Goal: Information Seeking & Learning: Learn about a topic

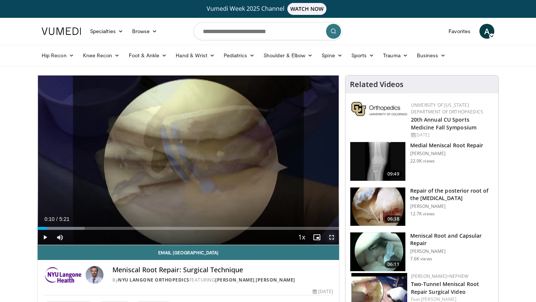
click at [333, 235] on span "Video Player" at bounding box center [331, 237] width 15 height 15
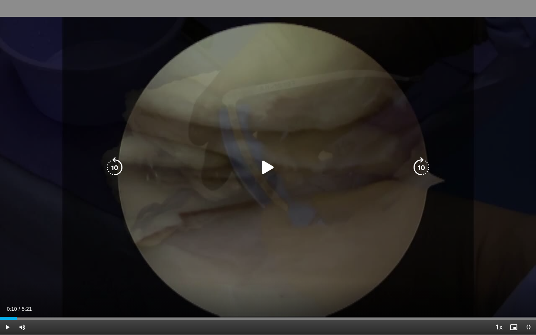
click at [266, 167] on icon "Video Player" at bounding box center [268, 167] width 21 height 21
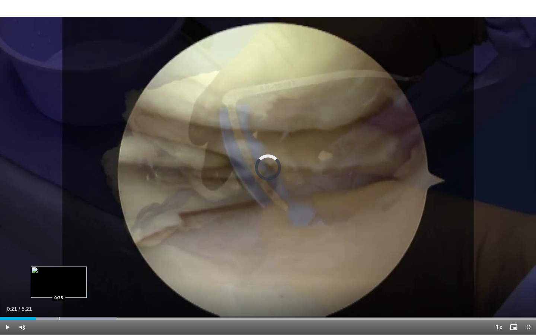
click at [59, 302] on div "Loaded : 21.77% 0:21 0:35" at bounding box center [268, 316] width 536 height 7
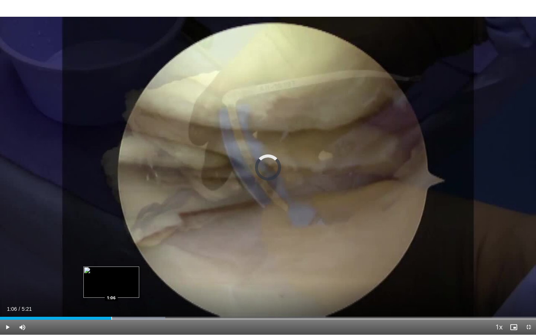
click at [111, 302] on div "Progress Bar" at bounding box center [111, 318] width 1 height 3
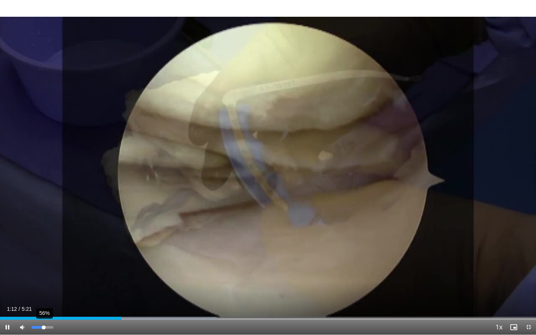
click at [44, 302] on div "56%" at bounding box center [42, 327] width 21 height 3
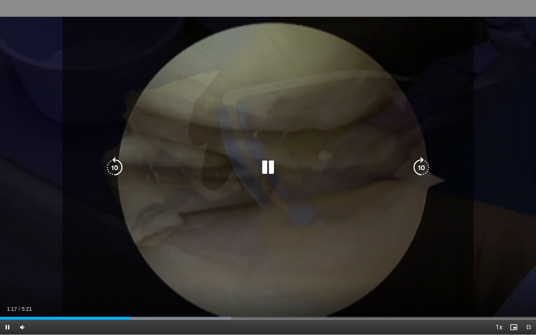
click at [116, 275] on div "10 seconds Tap to unmute" at bounding box center [268, 167] width 536 height 335
click at [173, 223] on div "10 seconds Tap to unmute" at bounding box center [268, 167] width 536 height 335
click at [281, 164] on div "Video Player" at bounding box center [268, 167] width 322 height 15
click at [281, 165] on div "Video Player" at bounding box center [268, 167] width 322 height 15
click at [268, 165] on icon "Video Player" at bounding box center [268, 167] width 21 height 21
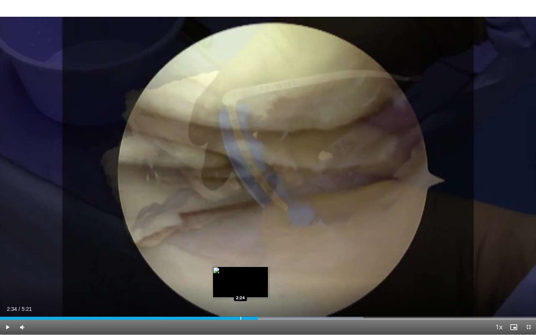
click at [240, 302] on div "Progress Bar" at bounding box center [240, 318] width 1 height 3
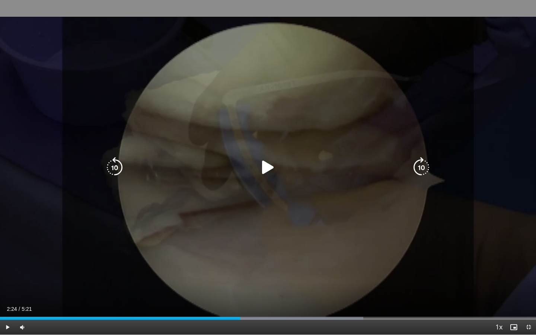
click at [207, 232] on div "10 seconds Tap to unmute" at bounding box center [268, 167] width 536 height 335
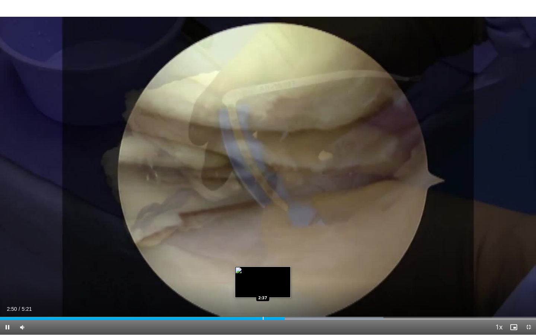
click at [263, 302] on div "Progress Bar" at bounding box center [263, 318] width 1 height 3
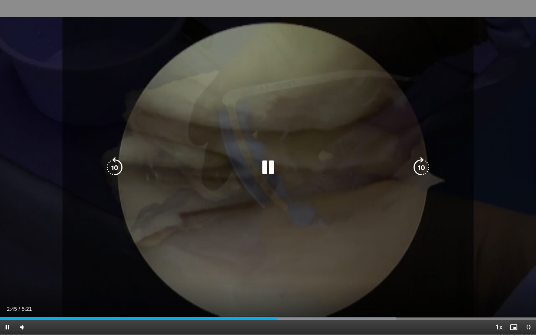
click at [295, 188] on div "10 seconds Tap to unmute" at bounding box center [268, 167] width 536 height 335
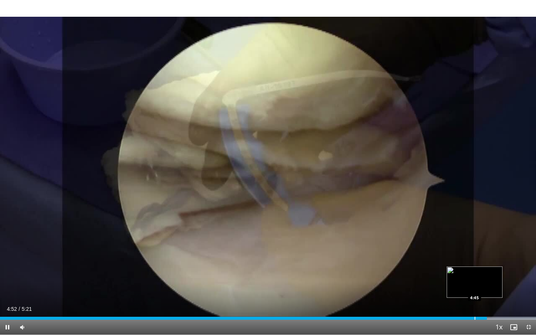
click at [474, 302] on div "Progress Bar" at bounding box center [474, 318] width 1 height 3
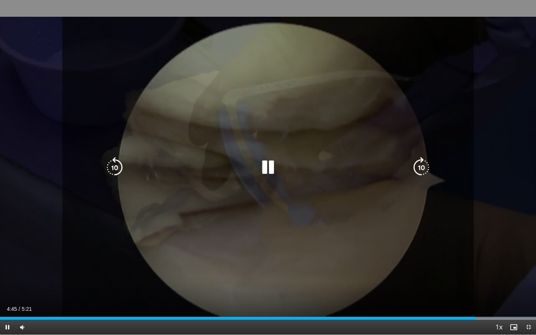
click at [417, 246] on div "10 seconds Tap to unmute" at bounding box center [268, 167] width 536 height 335
click at [422, 265] on div "10 seconds Tap to unmute" at bounding box center [268, 167] width 536 height 335
click at [372, 142] on div "10 seconds Tap to unmute" at bounding box center [268, 167] width 536 height 335
click at [300, 242] on div "10 seconds Tap to unmute" at bounding box center [268, 167] width 536 height 335
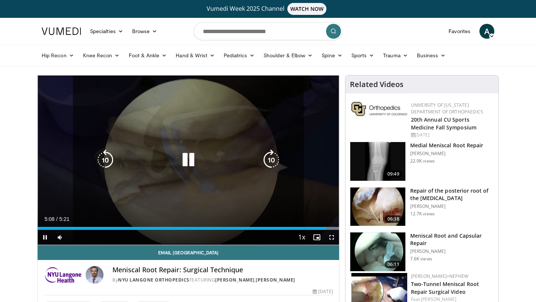
click at [189, 161] on icon "Video Player" at bounding box center [188, 160] width 21 height 21
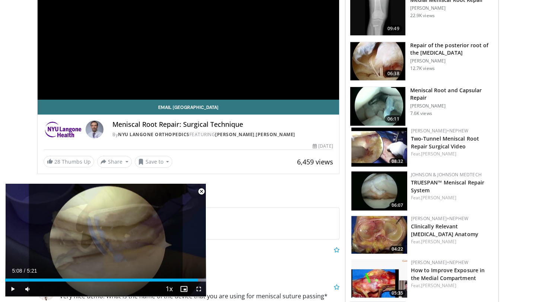
scroll to position [147, 0]
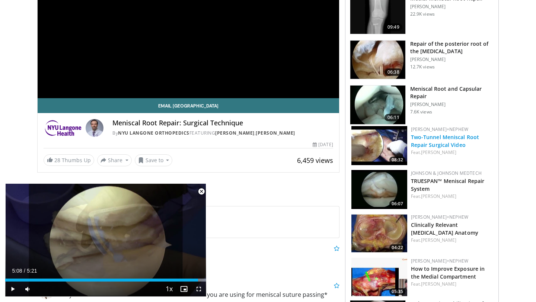
click at [441, 144] on link "Two-Tunnel Meniscal Root Repair Surgical Video" at bounding box center [445, 141] width 68 height 15
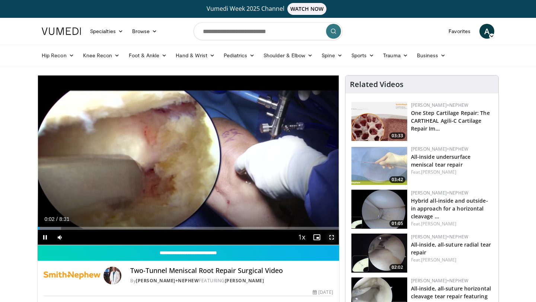
click at [331, 237] on span "Video Player" at bounding box center [331, 237] width 15 height 15
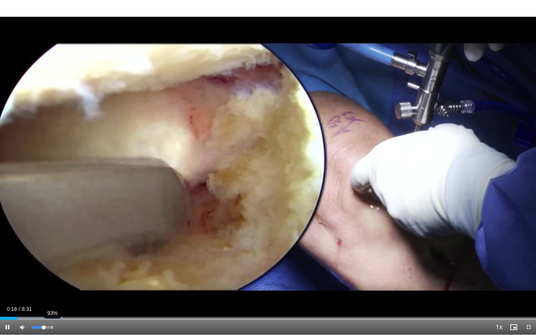
click at [51, 302] on div "93%" at bounding box center [42, 327] width 21 height 3
click at [19, 302] on div "Progress Bar" at bounding box center [19, 318] width 1 height 3
click at [15, 302] on div "Progress Bar" at bounding box center [15, 318] width 1 height 3
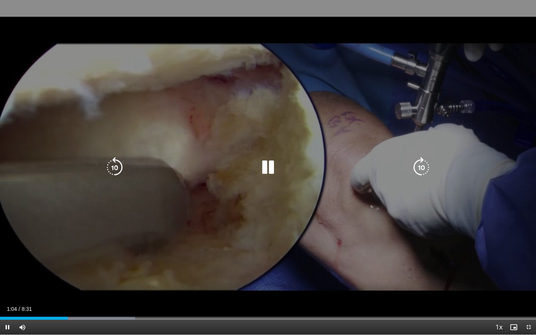
click at [22, 282] on div "10 seconds Tap to unmute" at bounding box center [268, 167] width 536 height 335
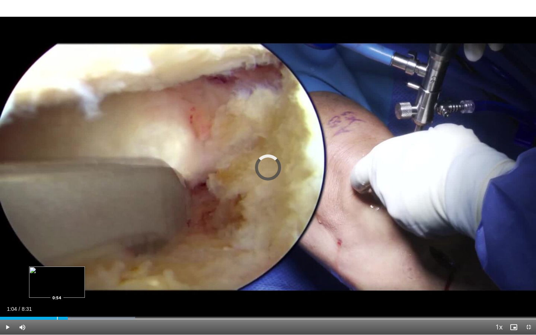
click at [57, 302] on div "Loaded : 25.19% 1:04 0:54" at bounding box center [268, 318] width 536 height 3
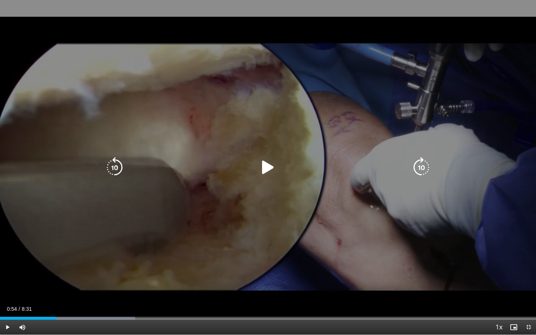
click at [182, 215] on div "10 seconds Tap to unmute" at bounding box center [268, 167] width 536 height 335
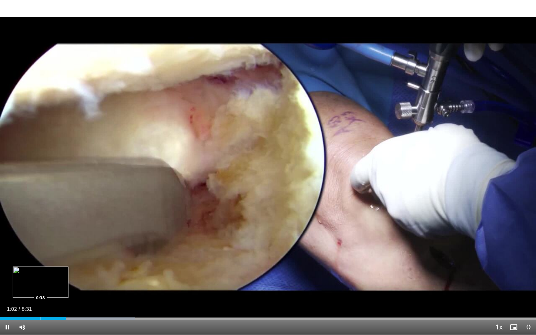
click at [41, 302] on div "Progress Bar" at bounding box center [41, 318] width 1 height 3
click at [50, 302] on div "Progress Bar" at bounding box center [50, 318] width 1 height 3
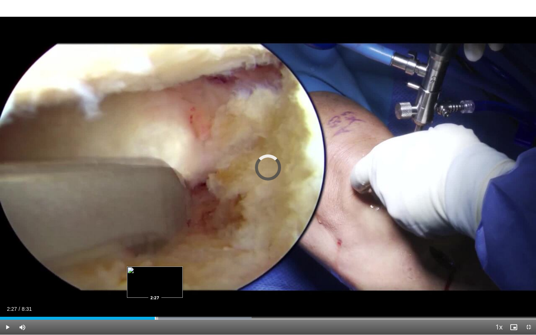
click at [155, 302] on div "Progress Bar" at bounding box center [155, 318] width 1 height 3
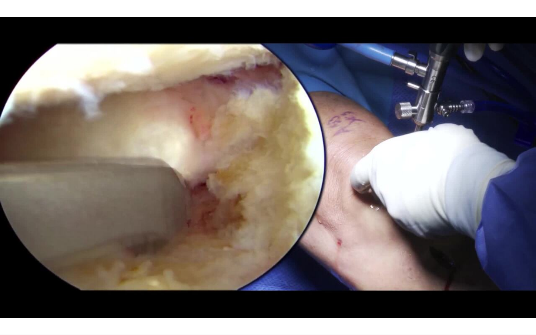
click at [155, 302] on div "10 seconds Tap to unmute" at bounding box center [268, 167] width 536 height 335
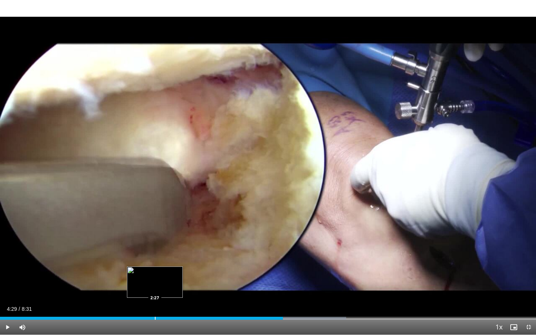
click at [155, 302] on div "Progress Bar" at bounding box center [155, 318] width 1 height 3
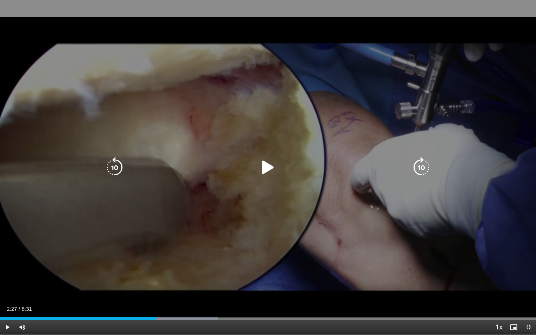
click at [206, 276] on div "10 seconds Tap to unmute" at bounding box center [268, 167] width 536 height 335
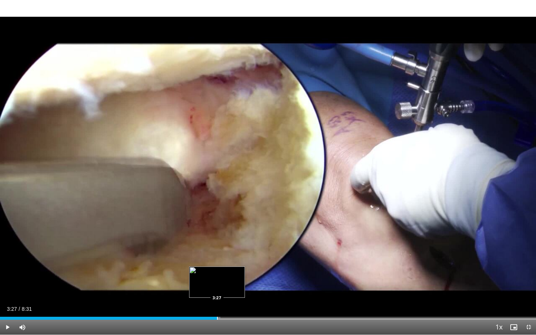
click at [217, 302] on div "Progress Bar" at bounding box center [217, 318] width 1 height 3
click at [224, 302] on div "Progress Bar" at bounding box center [224, 318] width 1 height 3
click at [233, 302] on div "Progress Bar" at bounding box center [233, 318] width 1 height 3
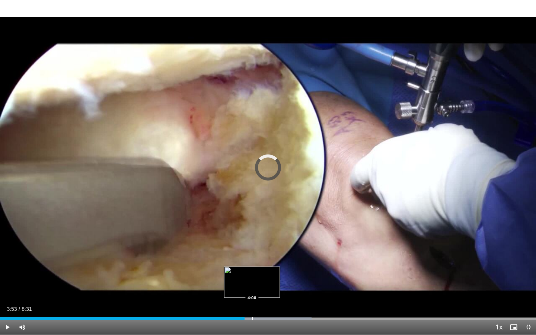
click at [252, 302] on div "Loaded : 58.15% 3:53 4:00" at bounding box center [268, 316] width 536 height 7
click at [262, 302] on div "Progress Bar" at bounding box center [262, 318] width 1 height 3
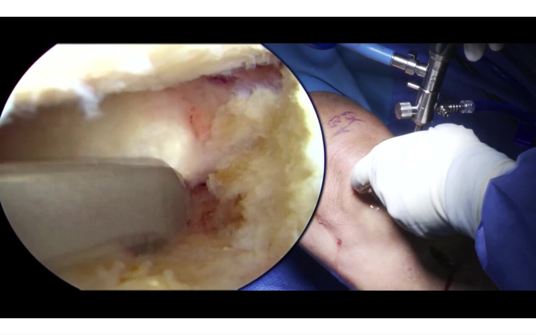
click at [262, 302] on video-js "**********" at bounding box center [268, 167] width 536 height 335
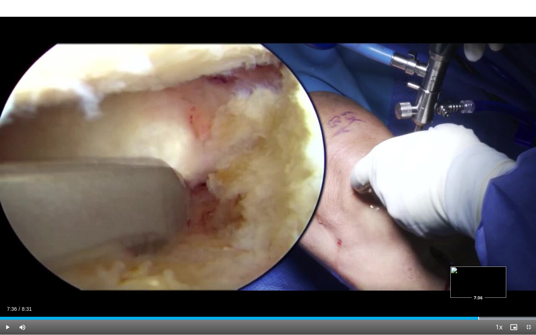
click at [478, 302] on div "Progress Bar" at bounding box center [478, 318] width 1 height 3
click at [461, 302] on div "Loaded : 100.00% 7:39 7:20" at bounding box center [268, 316] width 536 height 7
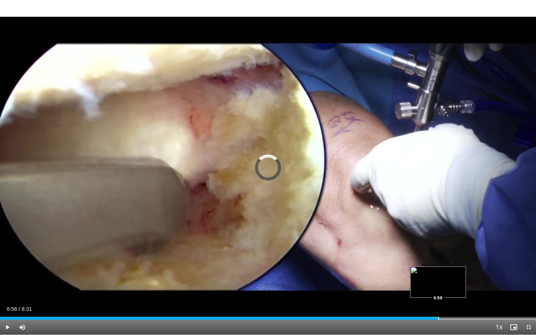
click at [438, 302] on div "Loaded : 0.00% 6:58 6:58" at bounding box center [268, 316] width 536 height 7
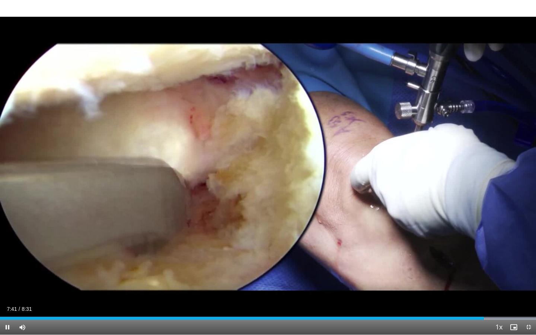
click at [375, 302] on div "Current Time 7:41 / Duration 8:31" at bounding box center [268, 309] width 536 height 7
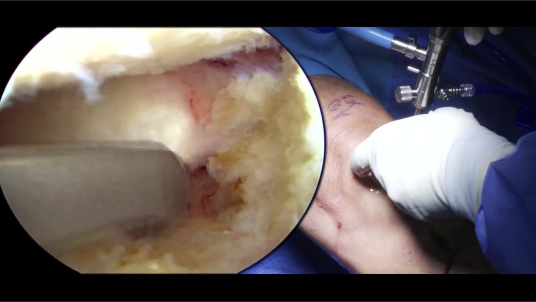
scroll to position [90, 0]
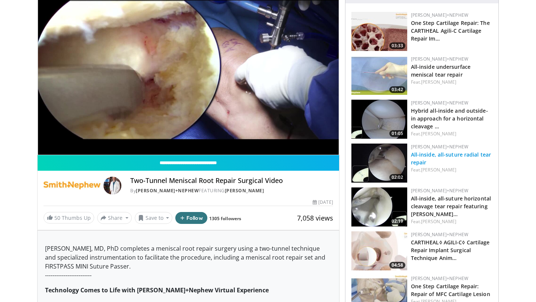
click at [435, 156] on link "All-inside, all-suture radial tear repair" at bounding box center [451, 158] width 80 height 15
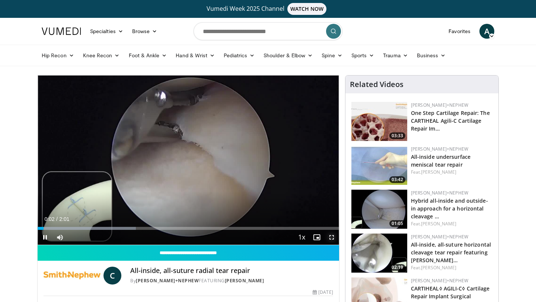
click at [332, 236] on span "Video Player" at bounding box center [331, 237] width 15 height 15
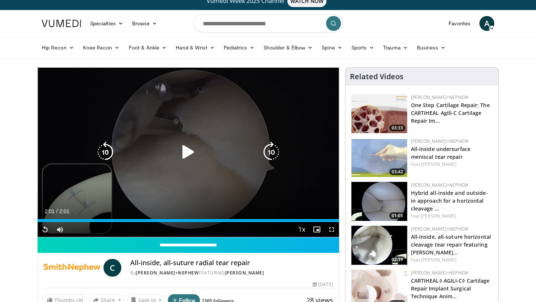
scroll to position [10, 0]
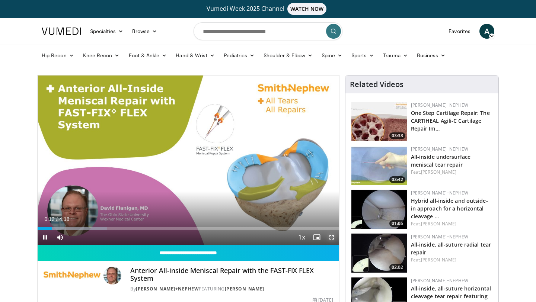
click at [331, 234] on span "Video Player" at bounding box center [331, 237] width 15 height 15
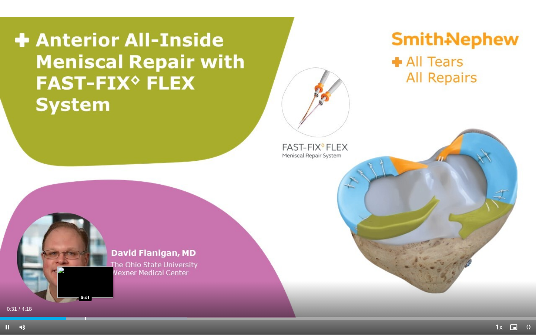
click at [85, 302] on div "Progress Bar" at bounding box center [85, 318] width 1 height 3
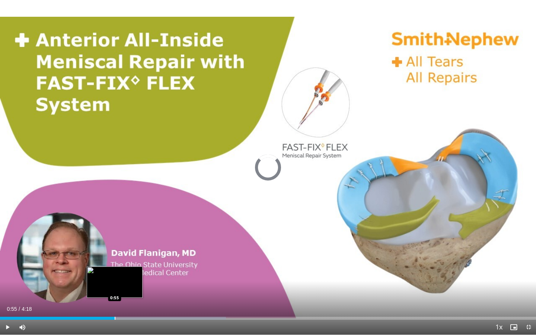
click at [115, 302] on div "Loaded : 42.18% 0:55 0:55" at bounding box center [268, 316] width 536 height 7
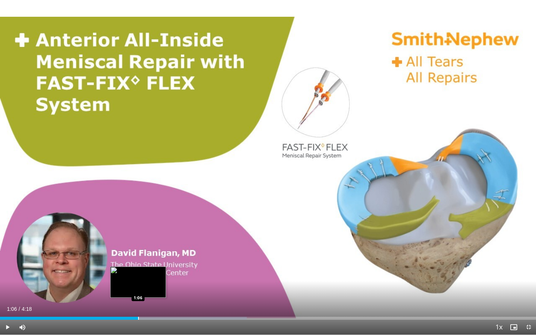
click at [138, 302] on div "Progress Bar" at bounding box center [138, 318] width 1 height 3
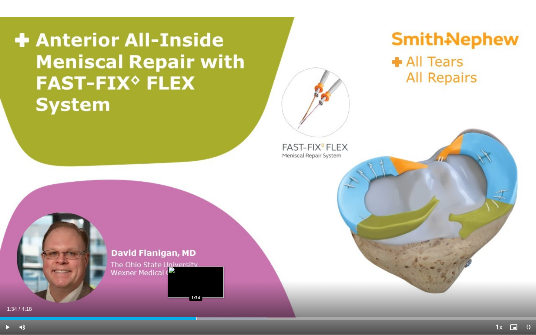
click at [196, 302] on div "Progress Bar" at bounding box center [196, 318] width 1 height 3
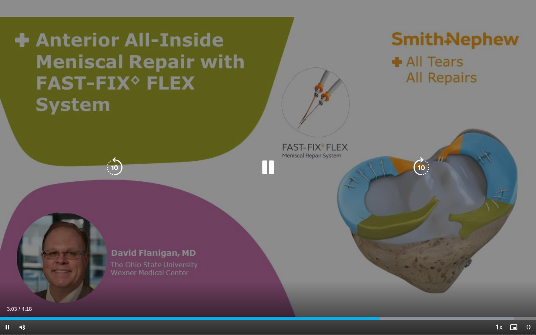
click at [263, 207] on div "10 seconds Tap to unmute" at bounding box center [268, 167] width 536 height 335
click at [285, 103] on div "10 seconds Tap to unmute" at bounding box center [268, 167] width 536 height 335
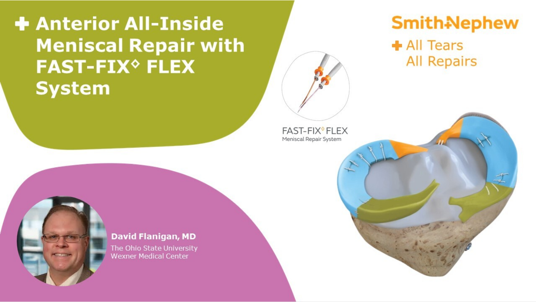
scroll to position [99, 0]
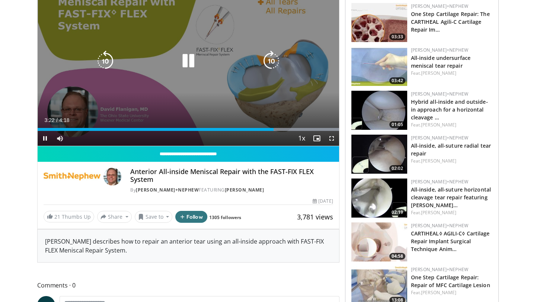
click at [189, 58] on icon "Video Player" at bounding box center [188, 61] width 21 height 21
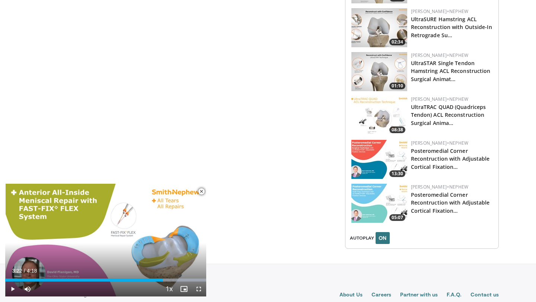
scroll to position [756, 0]
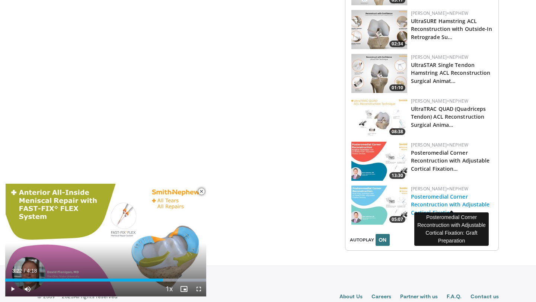
click at [438, 193] on link "Posteromedial Corner Recontruction with Adjustable Cortical Fixation…" at bounding box center [450, 204] width 79 height 23
click at [428, 195] on h3 "Posteromedial Corner Recontruction with Adjustable Cortical Fixation…" at bounding box center [451, 203] width 81 height 23
click at [435, 194] on link "Posteromedial Corner Recontruction with Adjustable Cortical Fixation…" at bounding box center [450, 204] width 79 height 23
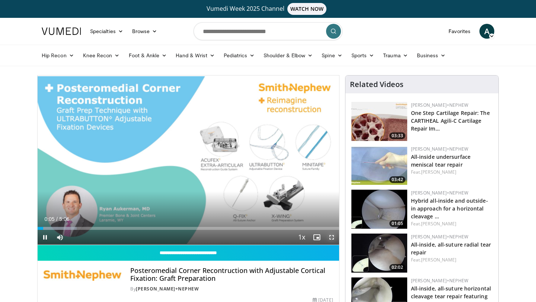
click at [332, 237] on span "Video Player" at bounding box center [331, 237] width 15 height 15
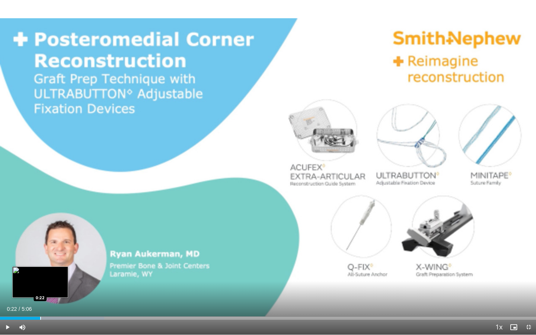
click at [40, 302] on div "Progress Bar" at bounding box center [40, 318] width 1 height 3
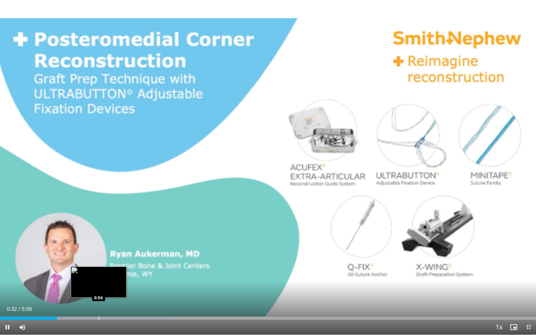
click at [99, 302] on div "Progress Bar" at bounding box center [99, 318] width 1 height 3
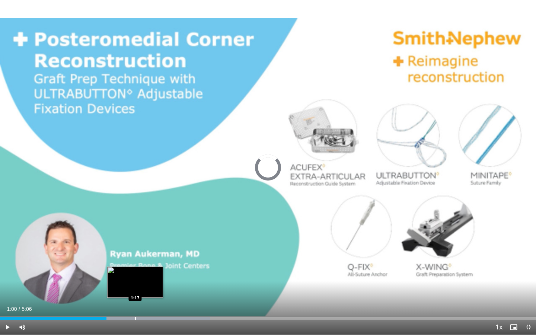
click at [135, 302] on div "Progress Bar" at bounding box center [135, 318] width 1 height 3
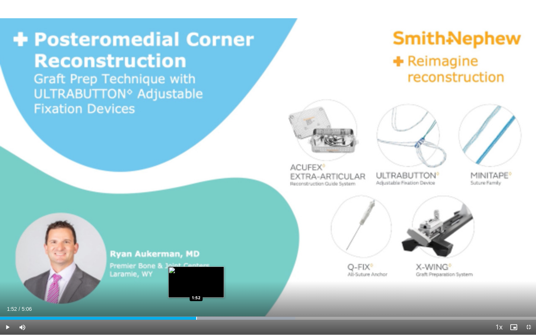
click at [196, 302] on div "Progress Bar" at bounding box center [196, 318] width 1 height 3
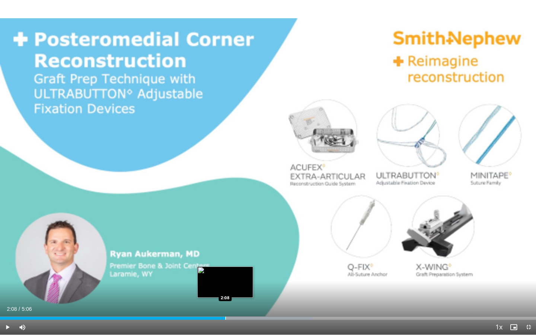
click at [225, 302] on div "Progress Bar" at bounding box center [225, 318] width 1 height 3
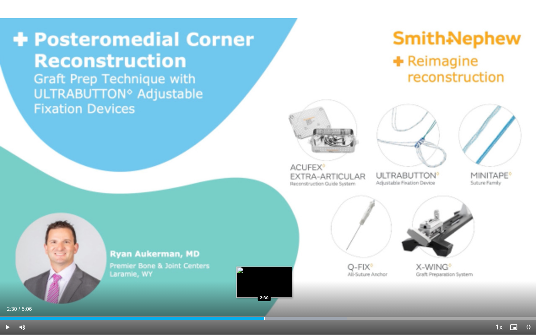
click at [264, 302] on div "Progress Bar" at bounding box center [264, 318] width 1 height 3
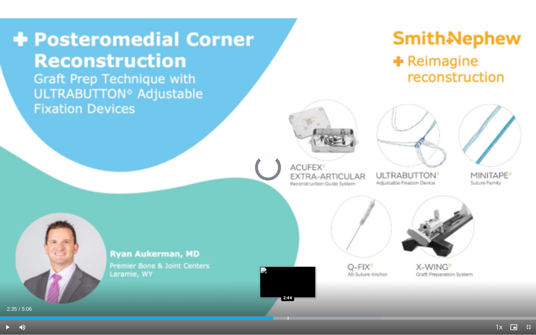
click at [288, 302] on div "Progress Bar" at bounding box center [288, 318] width 1 height 3
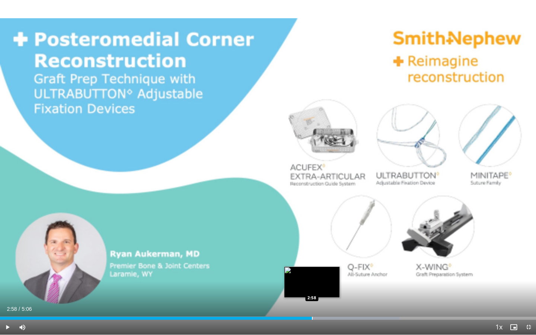
click at [311, 302] on div "Loaded : 74.52% 2:58 2:58" at bounding box center [268, 318] width 536 height 3
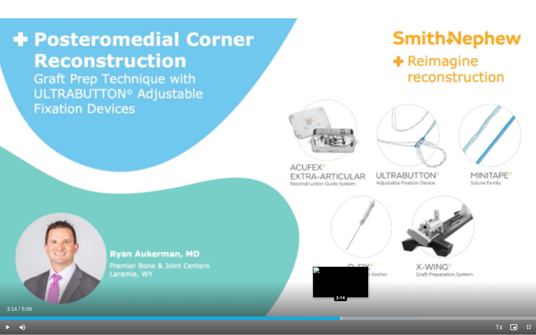
click at [340, 302] on div "Loaded : 78.41% 3:14 3:14" at bounding box center [268, 316] width 536 height 7
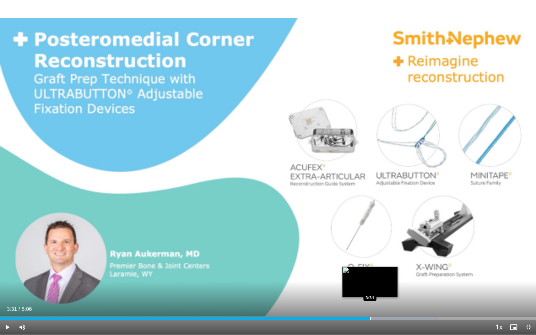
click at [370, 302] on div "Progress Bar" at bounding box center [370, 318] width 1 height 3
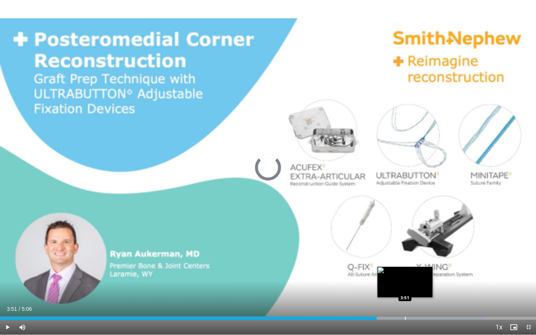
click at [405, 302] on div "Progress Bar" at bounding box center [405, 318] width 1 height 3
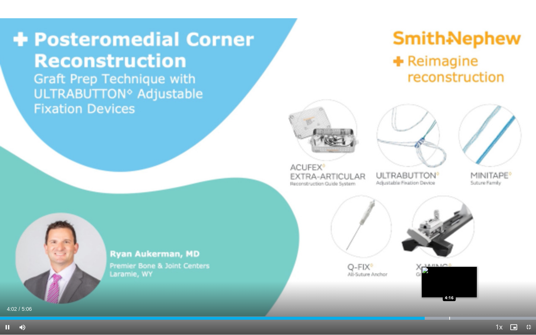
click at [449, 302] on div "Progress Bar" at bounding box center [449, 318] width 1 height 3
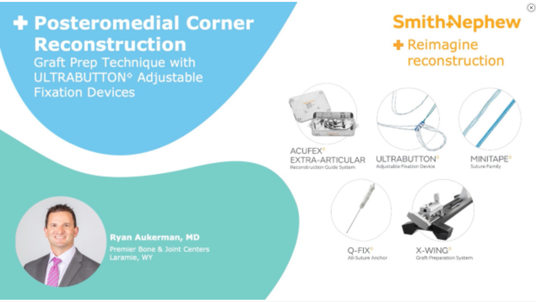
scroll to position [773, 0]
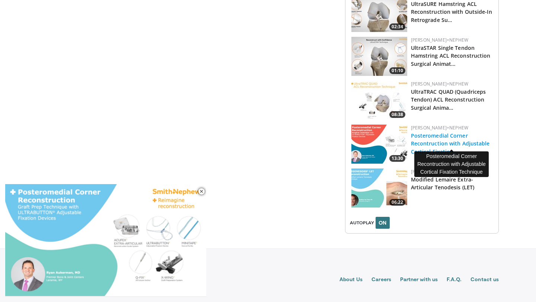
click at [435, 137] on link "Posteromedial Corner Recontruction with Adjustable Cortical Fixation…" at bounding box center [450, 143] width 79 height 23
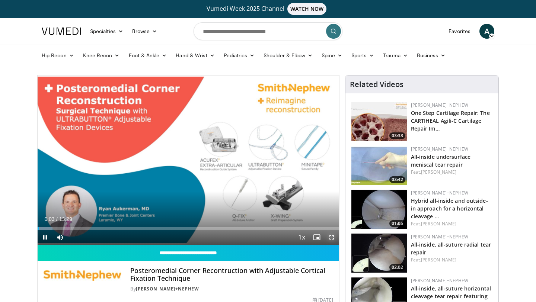
click at [332, 238] on span "Video Player" at bounding box center [331, 237] width 15 height 15
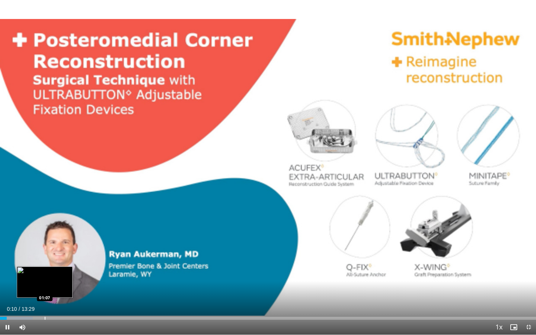
click at [45, 302] on div "Progress Bar" at bounding box center [45, 318] width 1 height 3
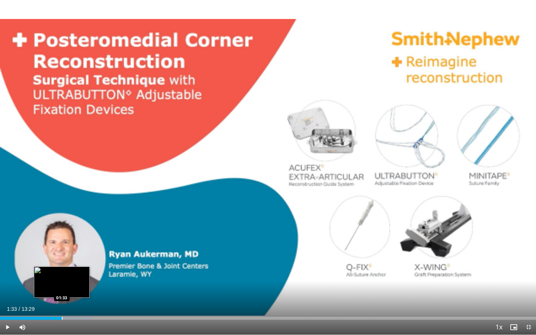
click at [62, 302] on div "Progress Bar" at bounding box center [62, 318] width 1 height 3
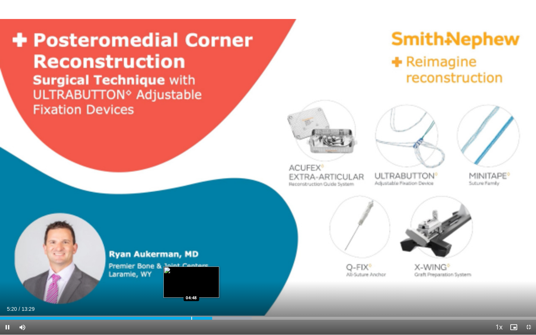
click at [191, 302] on div "Progress Bar" at bounding box center [191, 318] width 1 height 3
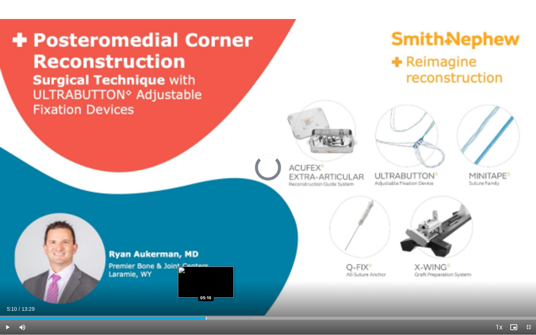
click at [206, 302] on div "Progress Bar" at bounding box center [206, 318] width 1 height 3
click at [198, 302] on div "Progress Bar" at bounding box center [198, 318] width 1 height 3
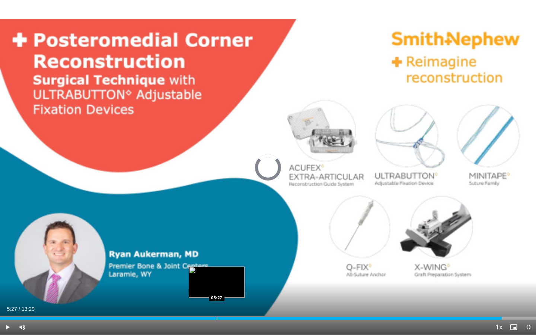
click at [217, 302] on div "Progress Bar" at bounding box center [217, 318] width 1 height 3
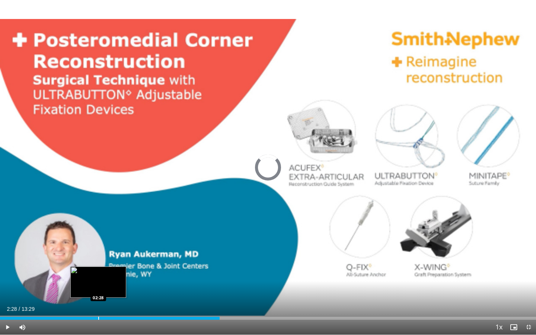
click at [98, 302] on div "Loaded : 0.00% 02:28 02:28" at bounding box center [268, 316] width 536 height 7
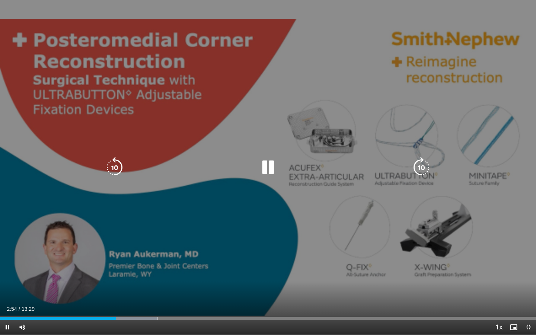
click at [137, 246] on div "10 seconds Tap to unmute" at bounding box center [268, 167] width 536 height 335
click at [137, 241] on div "10 seconds Tap to unmute" at bounding box center [268, 167] width 536 height 335
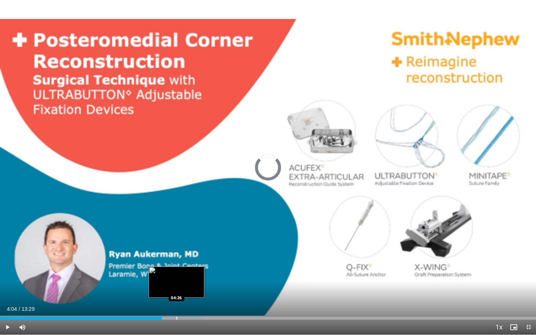
click at [176, 302] on div "Progress Bar" at bounding box center [176, 318] width 1 height 3
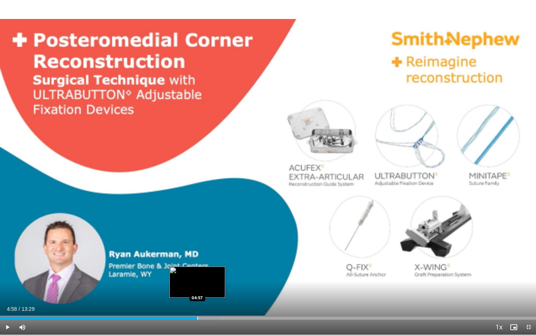
click at [197, 302] on div "Progress Bar" at bounding box center [197, 318] width 1 height 3
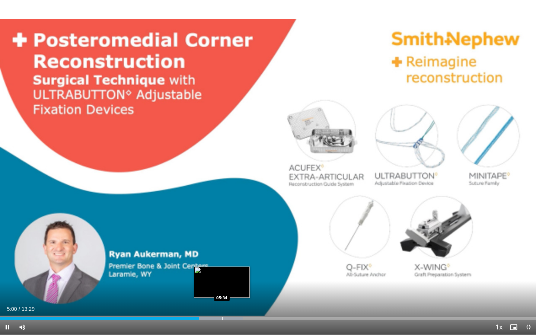
click at [222, 302] on div "Loaded : 45.35% 05:00 05:34" at bounding box center [268, 316] width 536 height 7
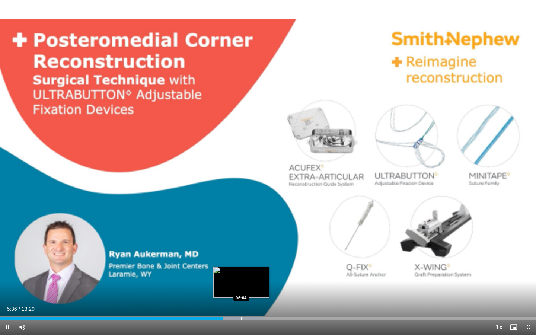
click at [241, 302] on div "Progress Bar" at bounding box center [241, 318] width 1 height 3
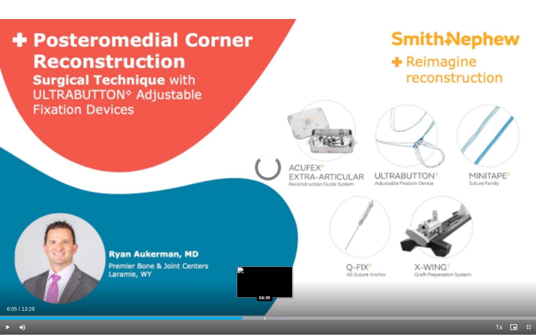
click at [265, 302] on div "Progress Bar" at bounding box center [265, 318] width 1 height 3
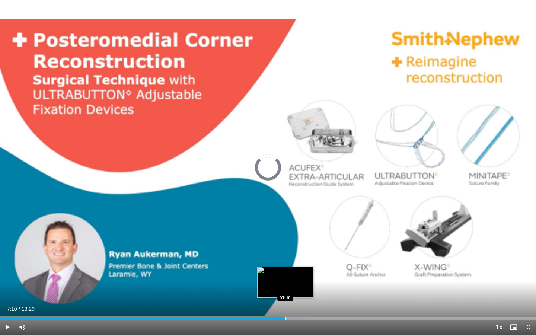
click at [285, 302] on div "Progress Bar" at bounding box center [285, 318] width 1 height 3
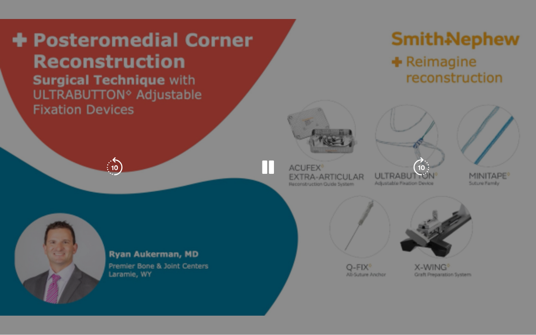
click at [310, 302] on video-js "**********" at bounding box center [268, 167] width 536 height 335
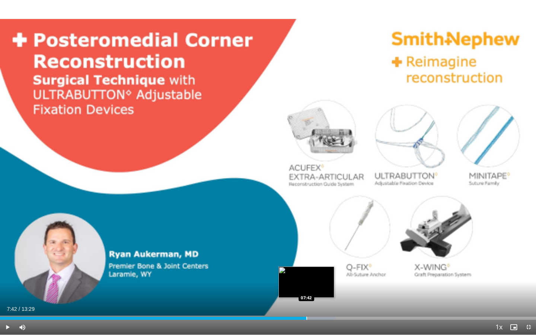
click at [306, 302] on div "Progress Bar" at bounding box center [306, 318] width 1 height 3
click at [300, 302] on div "Progress Bar" at bounding box center [300, 318] width 1 height 3
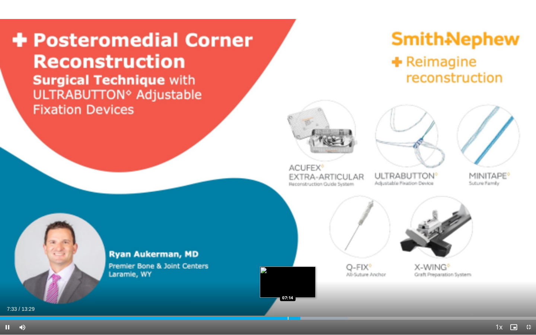
click at [288, 302] on div "Progress Bar" at bounding box center [288, 318] width 1 height 3
click at [297, 302] on div "Progress Bar" at bounding box center [297, 318] width 1 height 3
click at [294, 302] on div "Progress Bar" at bounding box center [294, 318] width 1 height 3
click at [295, 302] on div "Progress Bar" at bounding box center [295, 318] width 1 height 3
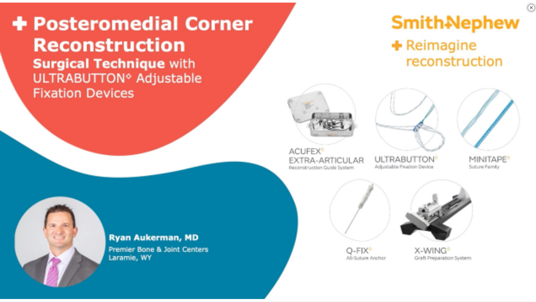
scroll to position [323, 0]
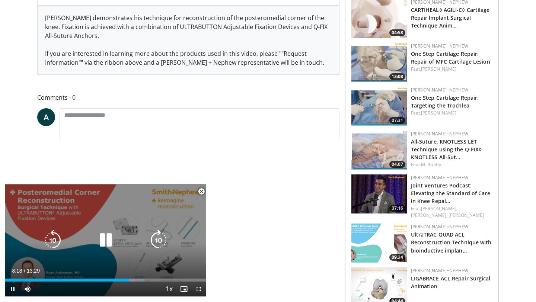
click at [106, 241] on icon "Video Player" at bounding box center [105, 240] width 21 height 21
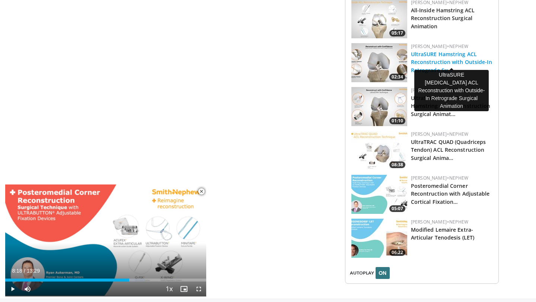
scroll to position [0, 0]
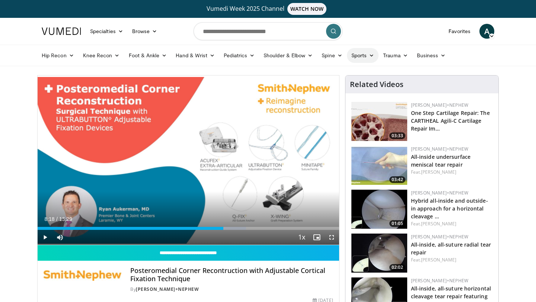
click at [359, 54] on link "Sports" at bounding box center [363, 55] width 32 height 15
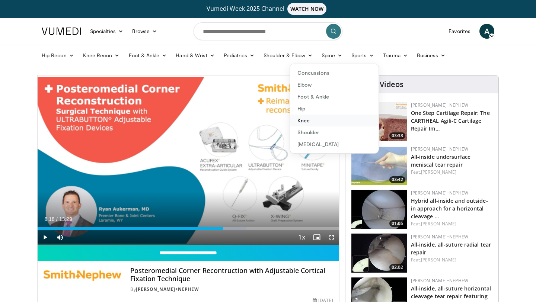
click at [305, 121] on link "Knee" at bounding box center [334, 121] width 89 height 12
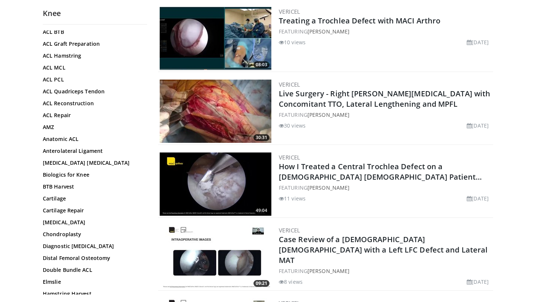
scroll to position [686, 0]
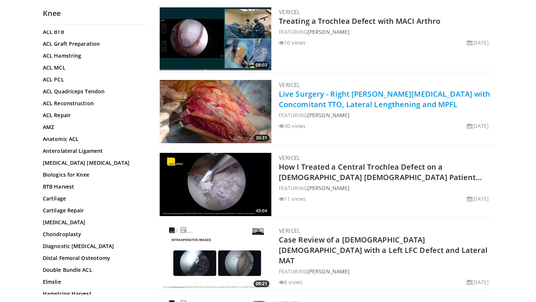
click at [335, 101] on link "Live Surgery - Right [PERSON_NAME][MEDICAL_DATA] with Concomitant TTO, Lateral …" at bounding box center [384, 99] width 211 height 20
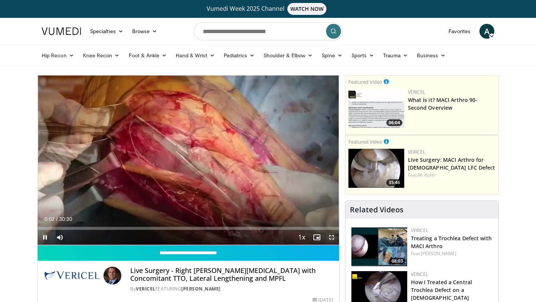
click at [330, 239] on span "Video Player" at bounding box center [331, 237] width 15 height 15
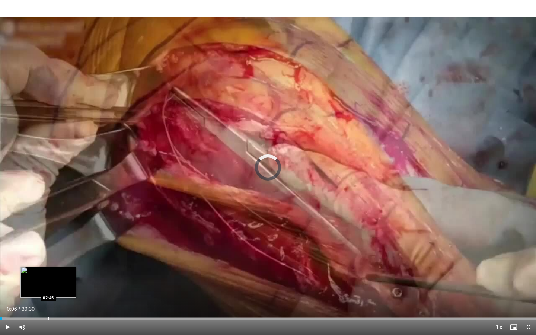
click at [48, 302] on div "Loaded : 1.09% 00:06 02:45" at bounding box center [268, 316] width 536 height 7
click at [32, 302] on div "Loaded : 12.02% 01:49 01:49" at bounding box center [268, 316] width 536 height 7
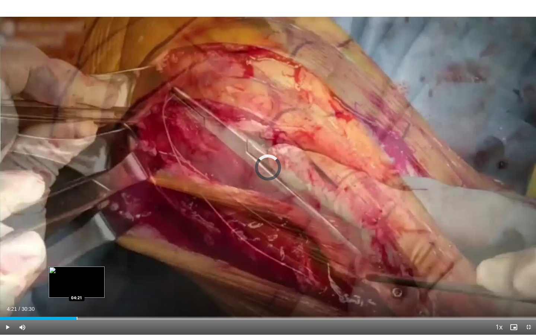
click at [77, 302] on div "Progress Bar" at bounding box center [77, 318] width 1 height 3
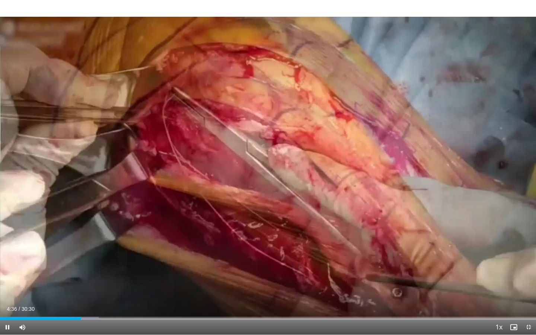
click at [114, 302] on div "Current Time 4:36 / Duration 30:30 Pause Skip Backward Skip Forward Mute 0% Loa…" at bounding box center [268, 327] width 536 height 15
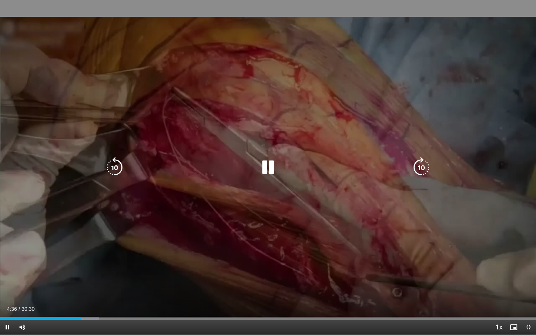
click at [114, 302] on div "Loaded : 18.42% 04:37 06:31" at bounding box center [268, 318] width 536 height 3
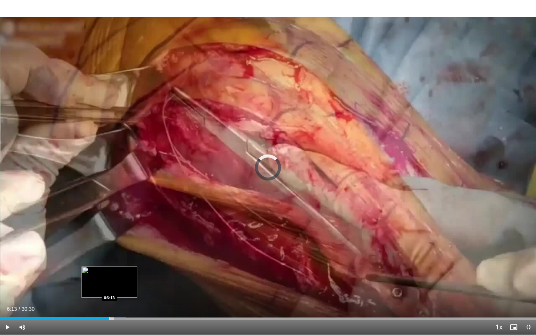
click at [109, 302] on div "Progress Bar" at bounding box center [109, 318] width 1 height 3
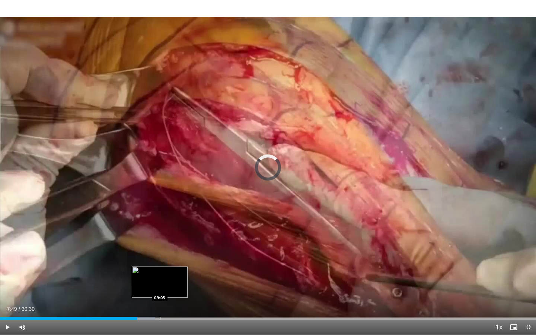
click at [160, 302] on div "Progress Bar" at bounding box center [160, 318] width 1 height 3
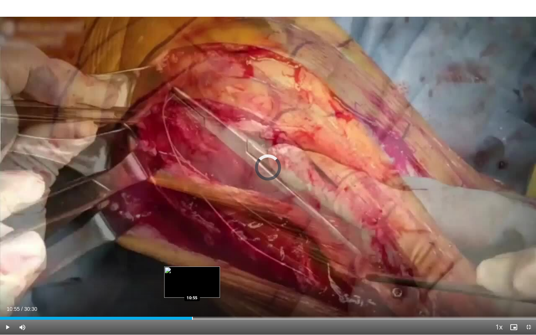
click at [192, 302] on div "Progress Bar" at bounding box center [192, 318] width 1 height 3
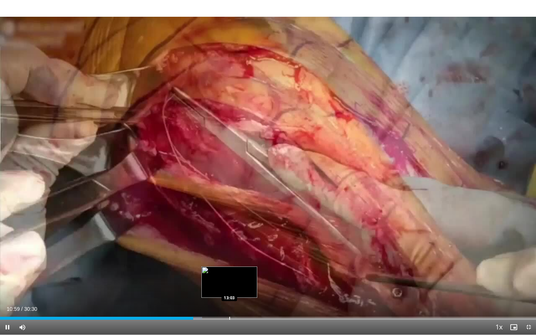
click at [229, 302] on div "Progress Bar" at bounding box center [229, 318] width 1 height 3
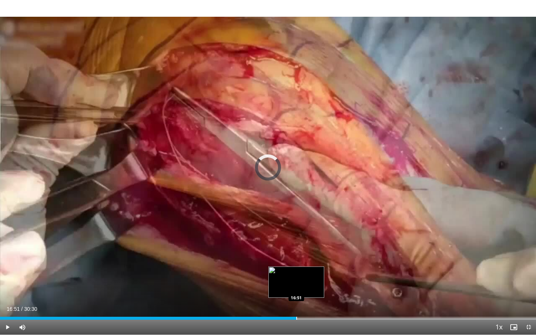
click at [296, 302] on div "Progress Bar" at bounding box center [296, 318] width 1 height 3
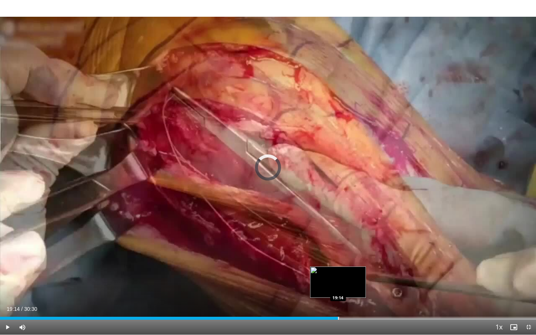
click at [338, 302] on div "Progress Bar" at bounding box center [338, 318] width 1 height 3
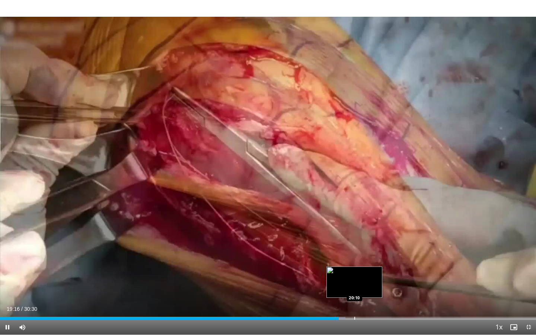
click at [354, 302] on div "Progress Bar" at bounding box center [354, 318] width 1 height 3
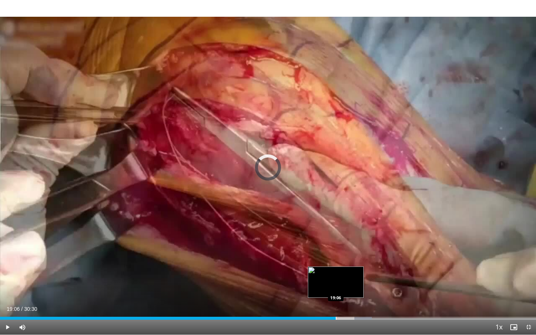
click at [336, 302] on div "Progress Bar" at bounding box center [336, 318] width 1 height 3
click at [345, 302] on div "Progress Bar" at bounding box center [345, 318] width 1 height 3
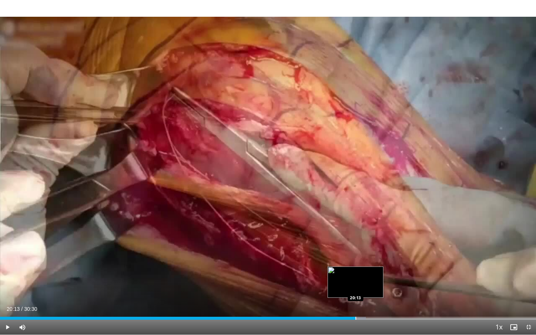
click at [355, 302] on div "Progress Bar" at bounding box center [355, 318] width 1 height 3
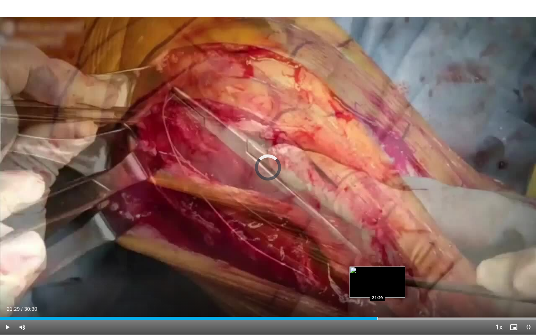
click at [377, 302] on div "Progress Bar" at bounding box center [377, 318] width 1 height 3
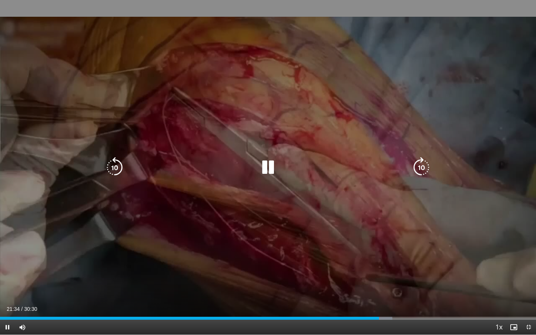
click at [372, 244] on div "10 seconds Tap to unmute" at bounding box center [268, 167] width 536 height 335
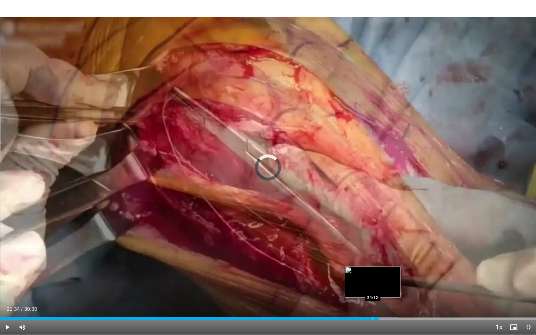
click at [372, 302] on div "Progress Bar" at bounding box center [372, 318] width 1 height 3
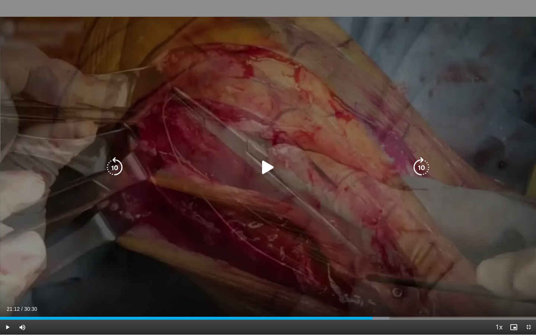
click at [364, 244] on div "10 seconds Tap to unmute" at bounding box center [268, 167] width 536 height 335
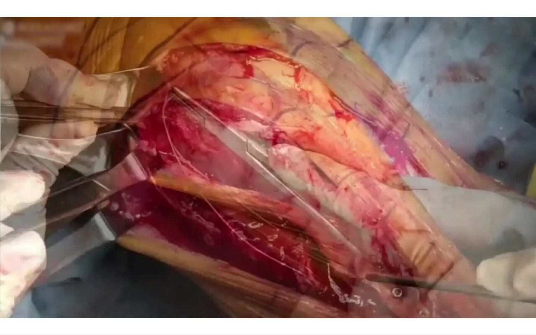
click at [364, 244] on div "10 seconds Tap to unmute" at bounding box center [268, 167] width 536 height 335
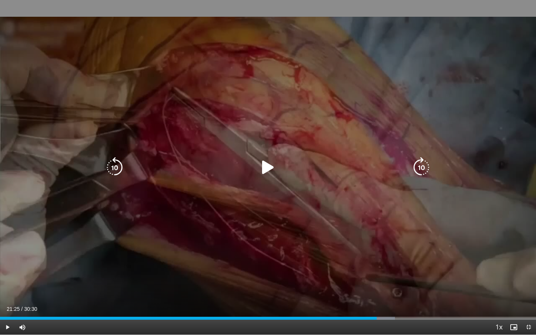
click at [364, 243] on div "10 seconds Tap to unmute" at bounding box center [268, 167] width 536 height 335
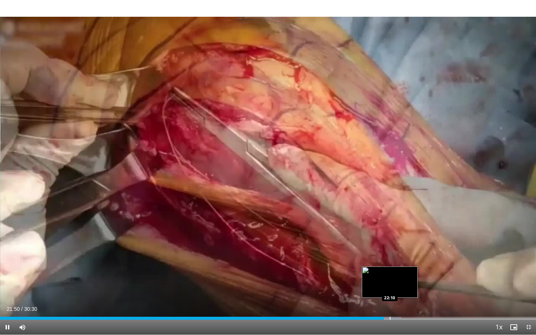
click at [390, 302] on div "Progress Bar" at bounding box center [390, 318] width 1 height 3
click at [383, 302] on div "Loaded : 76.95% 22:26 21:48" at bounding box center [268, 318] width 536 height 3
click at [386, 302] on div "Progress Bar" at bounding box center [386, 318] width 1 height 3
click at [387, 302] on div "Progress Bar" at bounding box center [387, 318] width 1 height 3
click at [383, 302] on div "10 seconds Tap to unmute" at bounding box center [268, 167] width 536 height 335
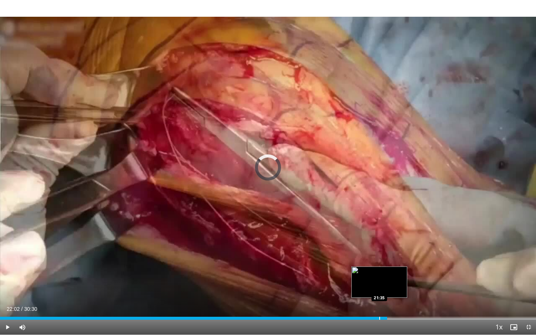
click at [379, 302] on div "Progress Bar" at bounding box center [379, 318] width 1 height 3
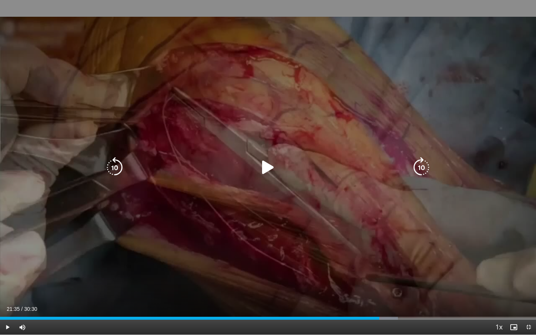
click at [349, 284] on div "10 seconds Tap to unmute" at bounding box center [268, 167] width 536 height 335
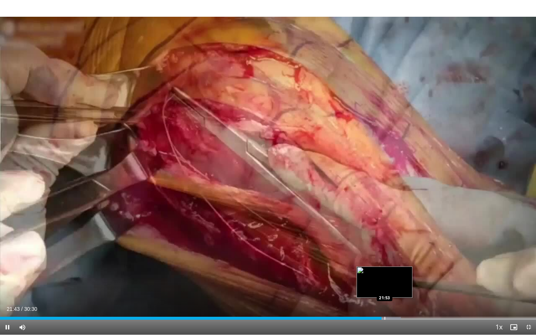
click at [384, 302] on div "Progress Bar" at bounding box center [384, 318] width 1 height 3
click at [382, 302] on div "Progress Bar" at bounding box center [382, 318] width 1 height 3
click at [389, 302] on div "Progress Bar" at bounding box center [389, 318] width 1 height 3
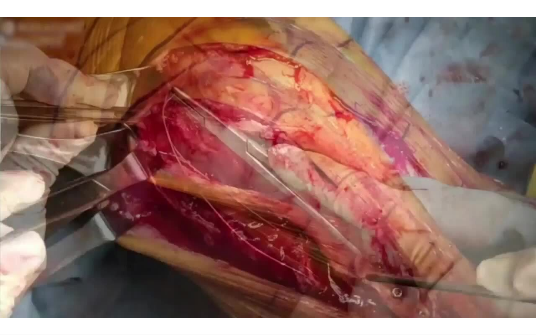
click at [391, 302] on video-js "**********" at bounding box center [268, 167] width 536 height 335
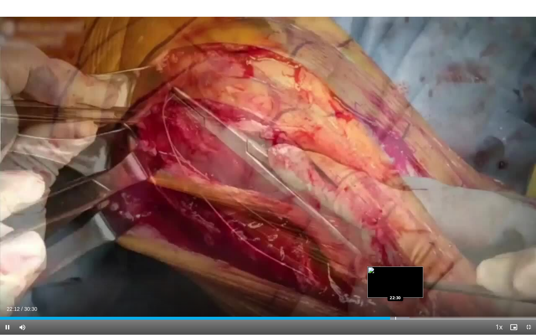
click at [395, 302] on div "Progress Bar" at bounding box center [395, 318] width 1 height 3
click at [394, 302] on div "Progress Bar" at bounding box center [394, 318] width 1 height 3
click at [389, 302] on div "Progress Bar" at bounding box center [389, 318] width 1 height 3
click at [402, 302] on div "Progress Bar" at bounding box center [402, 318] width 1 height 3
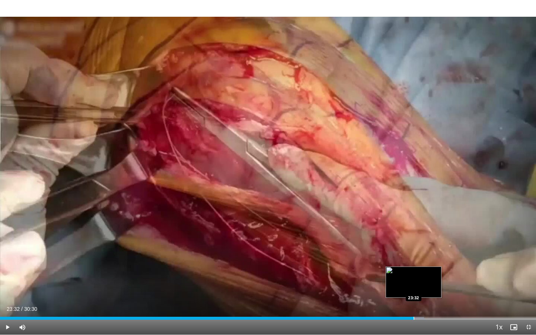
click at [413, 302] on div "Progress Bar" at bounding box center [413, 318] width 1 height 3
click at [434, 302] on div "Loaded : 81.28% 24:42 24:42" at bounding box center [268, 316] width 536 height 7
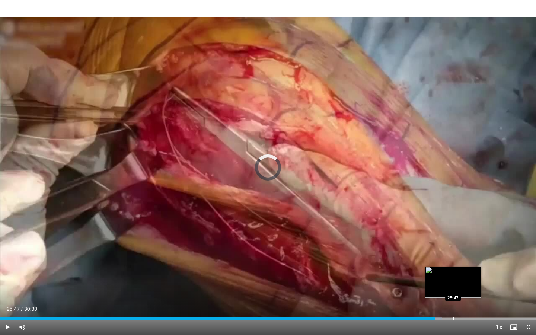
click at [453, 302] on div "Progress Bar" at bounding box center [453, 318] width 1 height 3
click at [469, 302] on div "Progress Bar" at bounding box center [469, 318] width 1 height 3
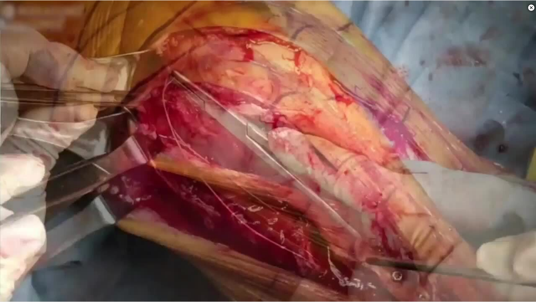
scroll to position [331, 0]
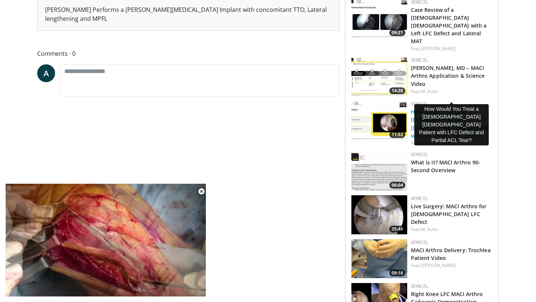
click at [434, 108] on link "How Would You Treat a 25yo Female Patient with LFC Defect and Partia…" at bounding box center [450, 123] width 79 height 31
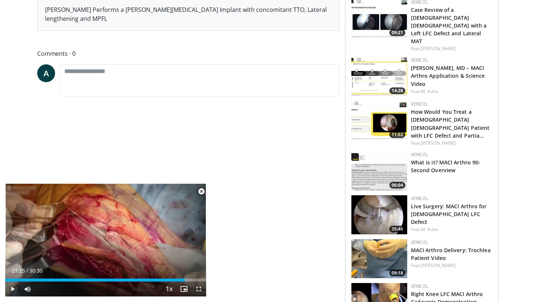
scroll to position [0, 0]
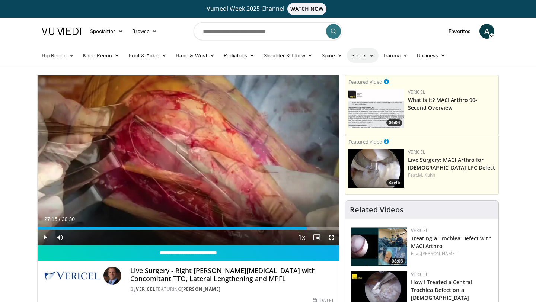
click at [356, 55] on link "Sports" at bounding box center [363, 55] width 32 height 15
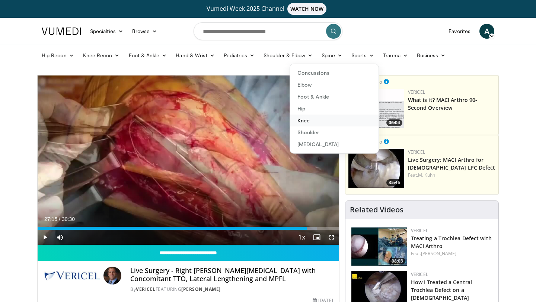
click at [298, 120] on link "Knee" at bounding box center [334, 121] width 89 height 12
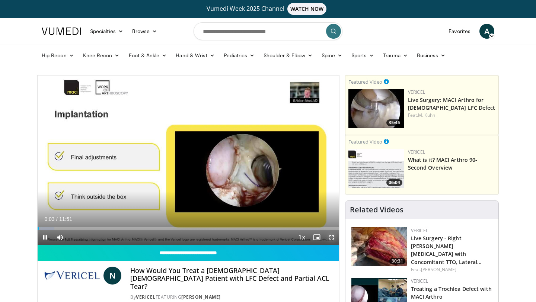
click at [330, 237] on span "Video Player" at bounding box center [331, 237] width 15 height 15
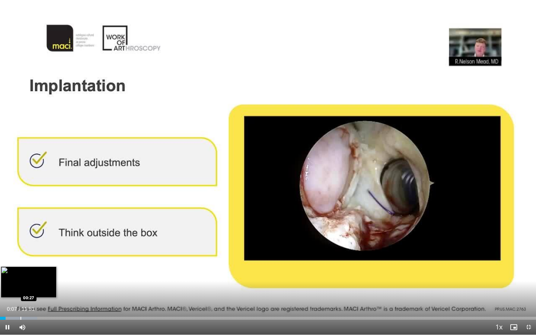
click at [20, 302] on div "Progress Bar" at bounding box center [20, 318] width 1 height 3
click at [38, 302] on div "Progress Bar" at bounding box center [38, 318] width 1 height 3
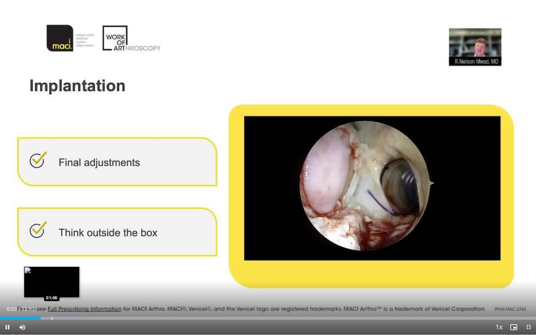
click at [52, 302] on div "Progress Bar" at bounding box center [52, 318] width 1 height 3
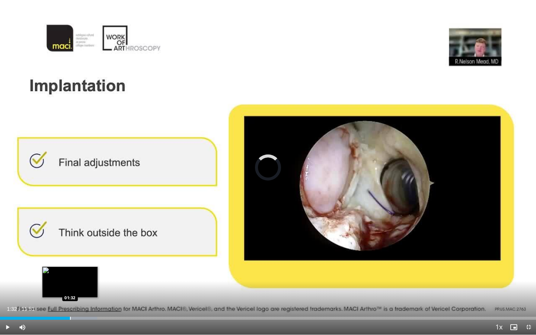
click at [70, 302] on div "Progress Bar" at bounding box center [70, 318] width 1 height 3
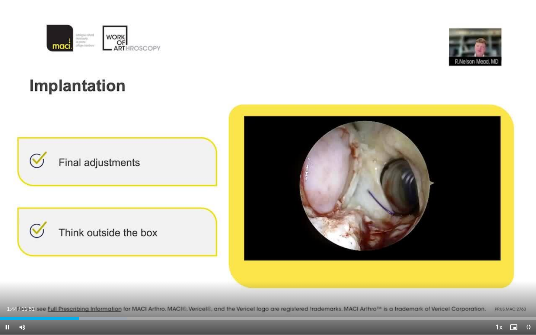
click at [85, 302] on div "Current Time 1:44 / Duration 11:51 Pause Skip Backward Skip Forward Mute Loaded…" at bounding box center [268, 327] width 536 height 15
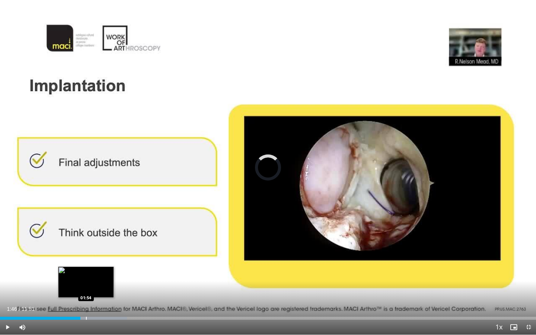
click at [86, 302] on div "Progress Bar" at bounding box center [86, 318] width 1 height 3
click at [97, 302] on div "Progress Bar" at bounding box center [97, 318] width 1 height 3
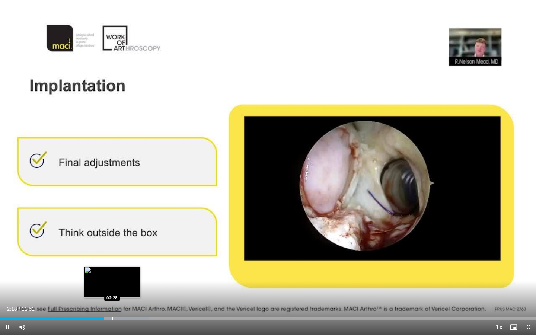
click at [112, 302] on div "Progress Bar" at bounding box center [112, 318] width 1 height 3
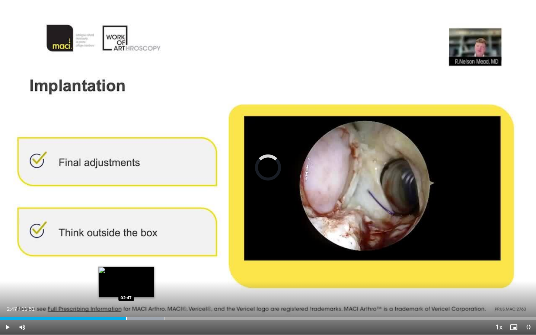
click at [126, 302] on div "Progress Bar" at bounding box center [126, 318] width 1 height 3
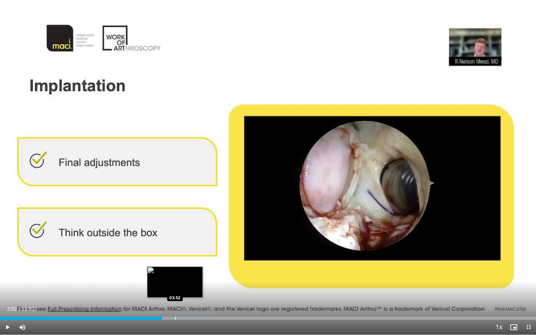
click at [175, 302] on div "Loaded : 39.02% 03:34 03:52" at bounding box center [268, 316] width 536 height 7
click at [193, 302] on div "Progress Bar" at bounding box center [193, 318] width 1 height 3
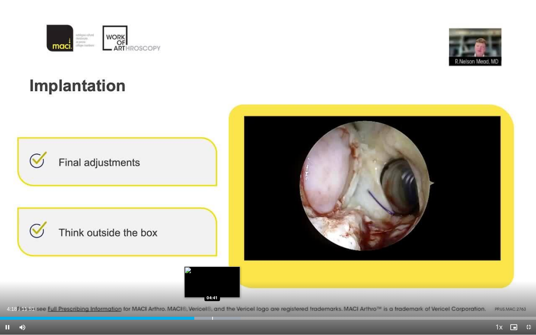
click at [212, 302] on div "Progress Bar" at bounding box center [212, 318] width 1 height 3
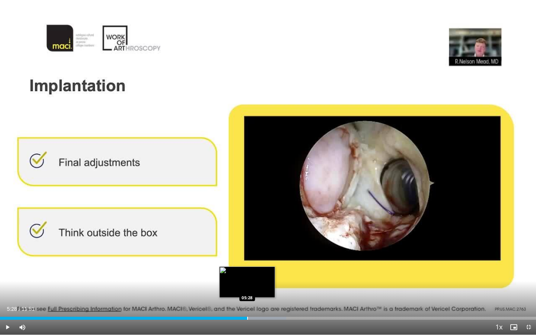
click at [247, 302] on div "Progress Bar" at bounding box center [247, 318] width 1 height 3
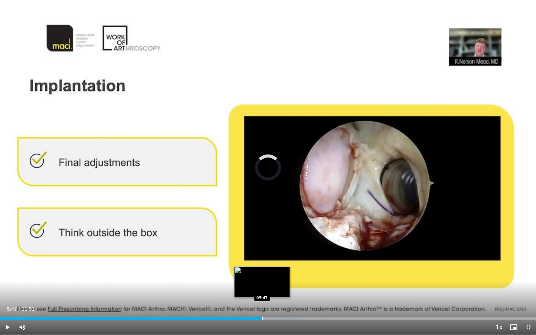
click at [262, 302] on div "Loaded : 56.20% 05:47 05:47" at bounding box center [268, 318] width 536 height 3
click at [270, 302] on div "Progress Bar" at bounding box center [270, 318] width 1 height 3
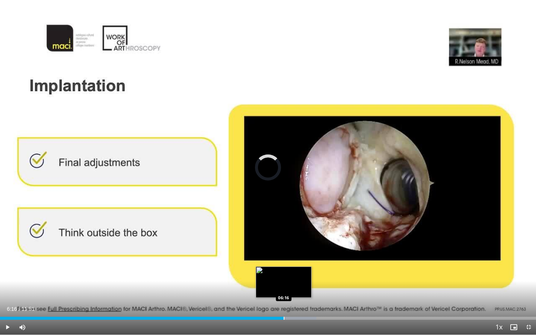
click at [284, 302] on div "Progress Bar" at bounding box center [284, 318] width 1 height 3
click at [301, 302] on div "Progress Bar" at bounding box center [301, 318] width 1 height 3
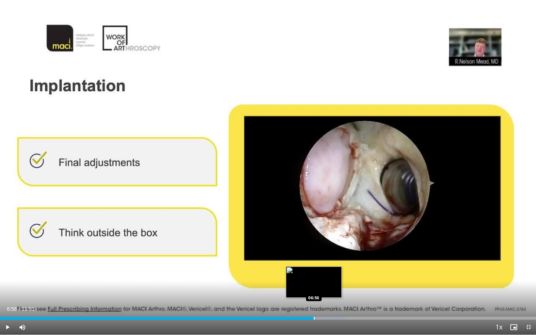
click at [314, 302] on div "Progress Bar" at bounding box center [314, 318] width 1 height 3
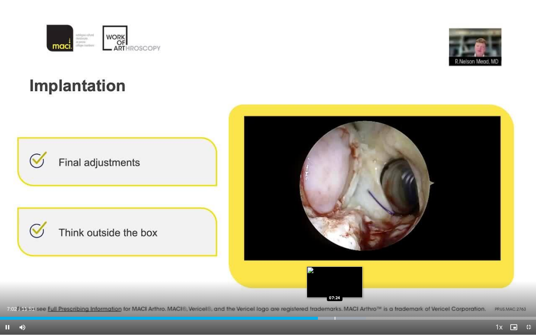
click at [335, 302] on div "Progress Bar" at bounding box center [335, 318] width 1 height 3
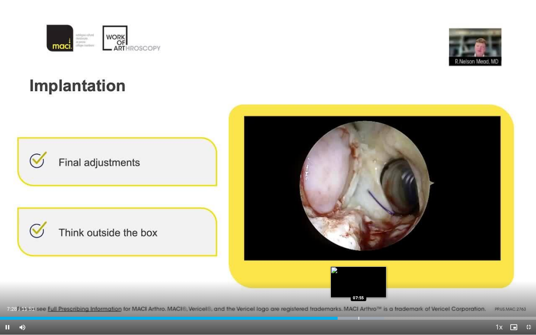
click at [358, 302] on div "Loaded : 71.66% 07:28 07:55" at bounding box center [268, 318] width 536 height 3
click at [352, 302] on div "Progress Bar" at bounding box center [352, 318] width 1 height 3
click at [343, 302] on div "Progress Bar" at bounding box center [343, 318] width 1 height 3
click at [346, 302] on div "Progress Bar" at bounding box center [346, 318] width 1 height 3
click at [348, 302] on div "Progress Bar" at bounding box center [348, 318] width 1 height 3
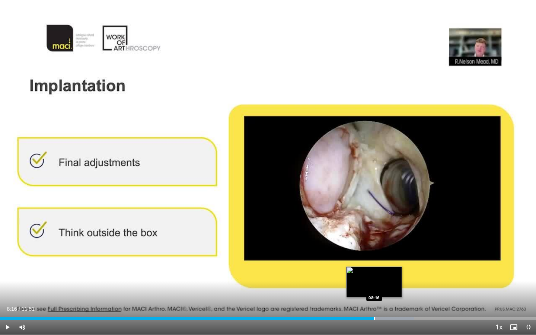
click at [374, 302] on div "Progress Bar" at bounding box center [374, 318] width 1 height 3
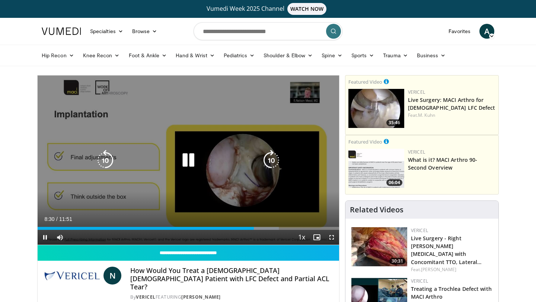
click at [185, 159] on icon "Video Player" at bounding box center [188, 160] width 21 height 21
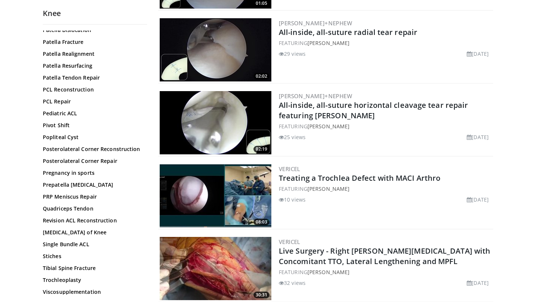
scroll to position [742, 0]
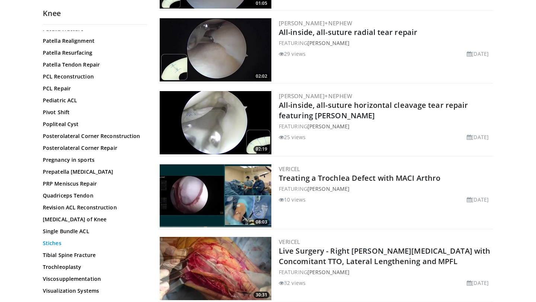
click at [55, 244] on link "Stiches" at bounding box center [93, 243] width 100 height 7
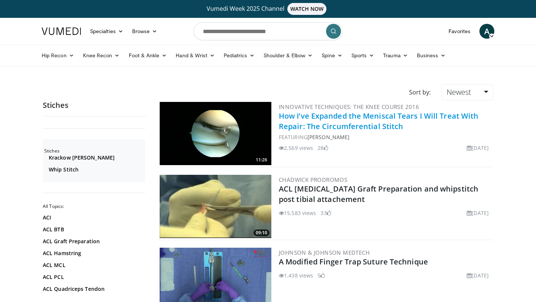
click at [342, 127] on link "How I’ve Expanded the Meniscal Tears I Will Treat With Repair: The Circumferent…" at bounding box center [378, 121] width 199 height 20
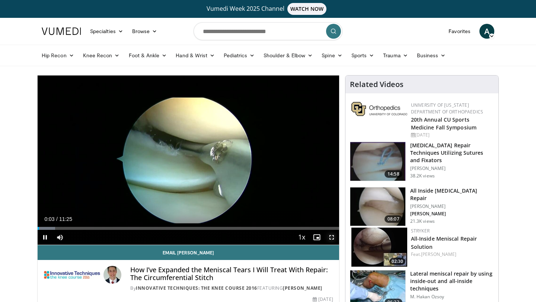
click at [329, 237] on span "Video Player" at bounding box center [331, 237] width 15 height 15
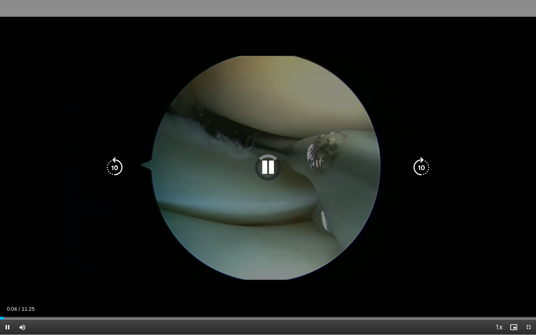
click at [265, 166] on icon "Video Player" at bounding box center [268, 167] width 21 height 21
click at [268, 167] on icon "Video Player" at bounding box center [268, 167] width 21 height 21
click at [95, 263] on div "10 seconds Tap to unmute" at bounding box center [268, 167] width 536 height 335
click at [282, 239] on div "10 seconds Tap to unmute" at bounding box center [268, 167] width 536 height 335
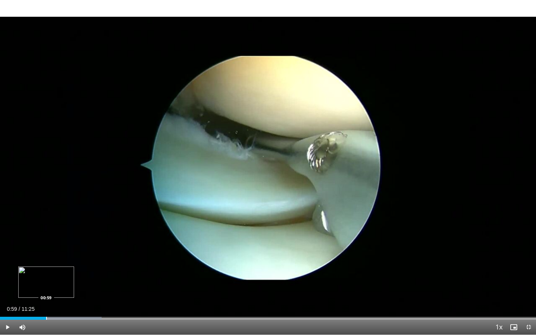
click at [46, 302] on div "Progress Bar" at bounding box center [46, 318] width 1 height 3
click at [40, 302] on div "Progress Bar" at bounding box center [40, 318] width 1 height 3
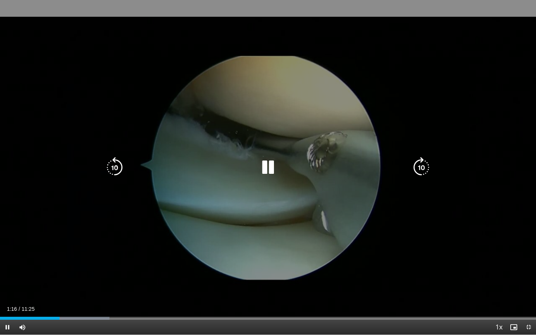
click at [232, 147] on div "10 seconds Tap to unmute" at bounding box center [268, 167] width 536 height 335
click at [313, 152] on div "10 seconds Tap to unmute" at bounding box center [268, 167] width 536 height 335
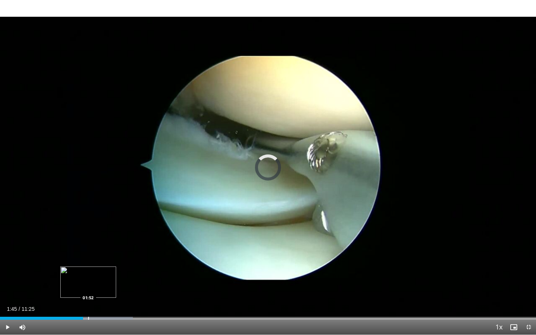
click at [88, 302] on div "Progress Bar" at bounding box center [88, 318] width 1 height 3
click at [99, 302] on div "Progress Bar" at bounding box center [99, 318] width 1 height 3
click at [111, 302] on div "Progress Bar" at bounding box center [111, 318] width 1 height 3
click at [100, 302] on div "Progress Bar" at bounding box center [100, 318] width 1 height 3
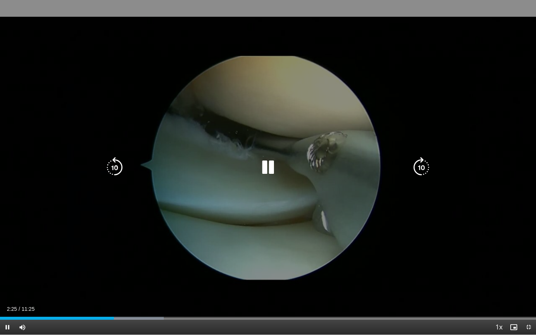
click at [211, 252] on div "10 seconds Tap to unmute" at bounding box center [268, 167] width 536 height 335
click at [277, 234] on div "10 seconds Tap to unmute" at bounding box center [268, 167] width 536 height 335
click at [340, 264] on div "10 seconds Tap to unmute" at bounding box center [268, 167] width 536 height 335
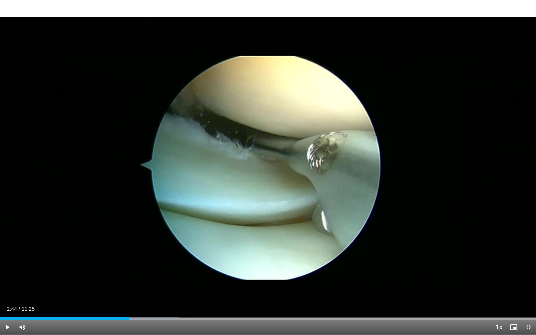
click at [340, 265] on div "10 seconds Tap to unmute" at bounding box center [268, 167] width 536 height 335
click at [119, 302] on div "Progress Bar" at bounding box center [119, 318] width 1 height 3
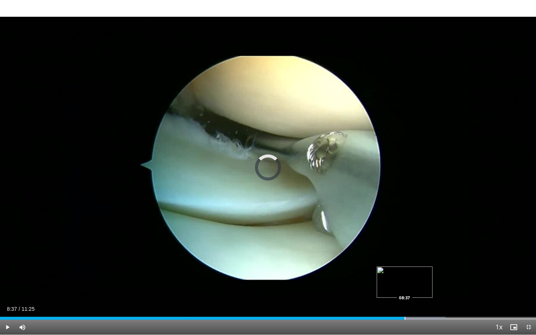
click at [405, 302] on div "Progress Bar" at bounding box center [405, 318] width 1 height 3
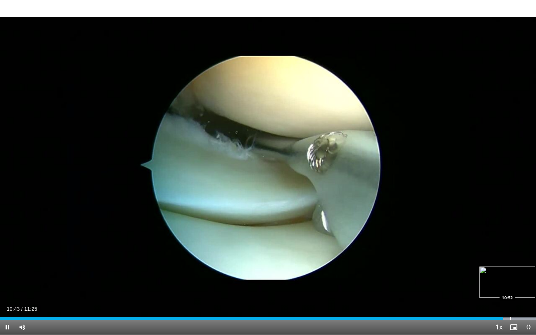
click at [510, 302] on div "Loaded : 100.00% 10:43 10:52" at bounding box center [268, 316] width 536 height 7
